Goal: Transaction & Acquisition: Book appointment/travel/reservation

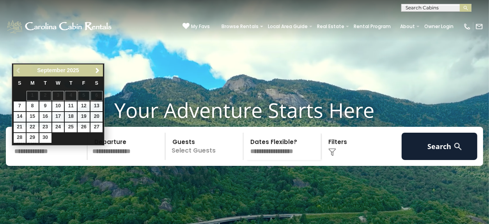
click at [27, 160] on input "text" at bounding box center [50, 146] width 76 height 27
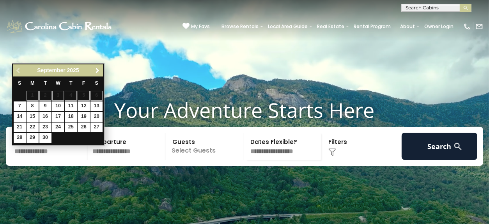
click at [99, 73] on span "Next" at bounding box center [97, 70] width 6 height 6
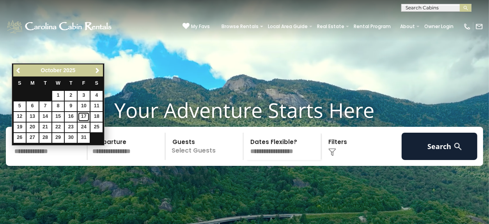
click at [86, 116] on link "17" at bounding box center [84, 117] width 12 height 10
type input "********"
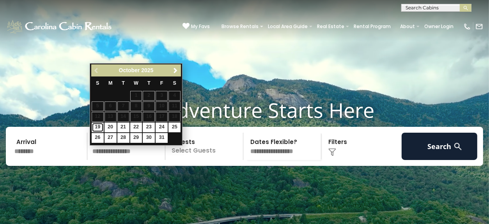
click at [101, 127] on link "19" at bounding box center [98, 127] width 12 height 10
type input "********"
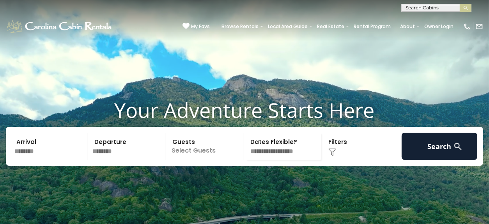
click at [194, 160] on p "Select Guests" at bounding box center [205, 146] width 75 height 27
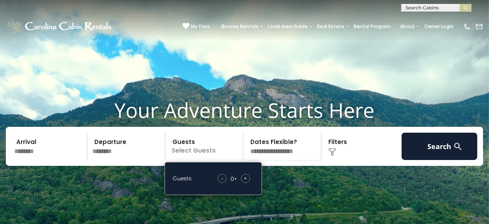
click at [244, 182] on span "+" at bounding box center [245, 178] width 3 height 8
click at [288, 160] on select "**********" at bounding box center [283, 146] width 75 height 27
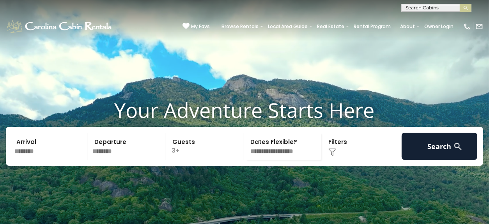
select select "*"
click at [246, 145] on select "**********" at bounding box center [283, 146] width 75 height 27
click at [398, 160] on div "Click to Choose" at bounding box center [361, 146] width 76 height 27
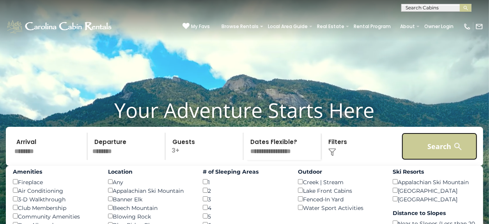
click at [413, 158] on button "Search" at bounding box center [439, 146] width 76 height 27
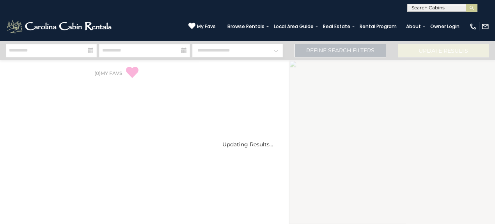
select select "*"
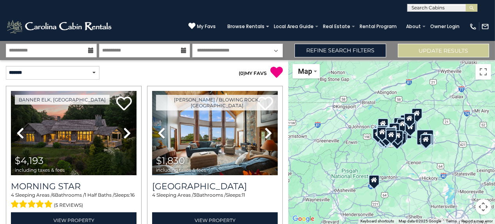
click at [385, 157] on div "$4,193 $1,830 $2,521 $1,026 $1,988" at bounding box center [391, 142] width 206 height 164
click at [393, 174] on div "$4,193 $1,830 $2,521 $1,026 $1,988" at bounding box center [391, 142] width 206 height 164
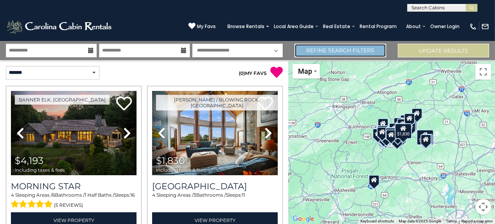
click at [353, 48] on link "Refine Search Filters" at bounding box center [339, 51] width 91 height 14
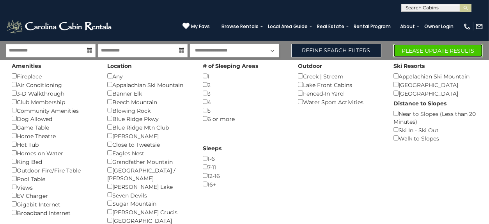
click at [403, 53] on button "Please Update Results" at bounding box center [438, 51] width 90 height 14
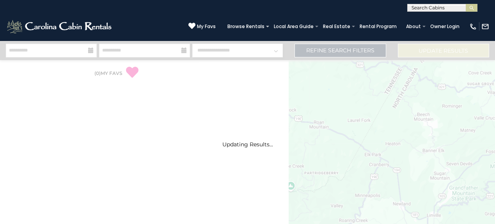
select select "*"
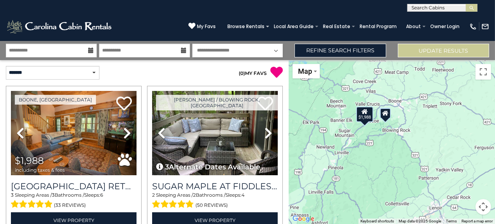
drag, startPoint x: 402, startPoint y: 184, endPoint x: 337, endPoint y: 156, distance: 70.9
click at [337, 156] on div "$1,988" at bounding box center [391, 142] width 206 height 164
click at [365, 115] on div "$1,988" at bounding box center [364, 114] width 17 height 16
